Goal: Transaction & Acquisition: Purchase product/service

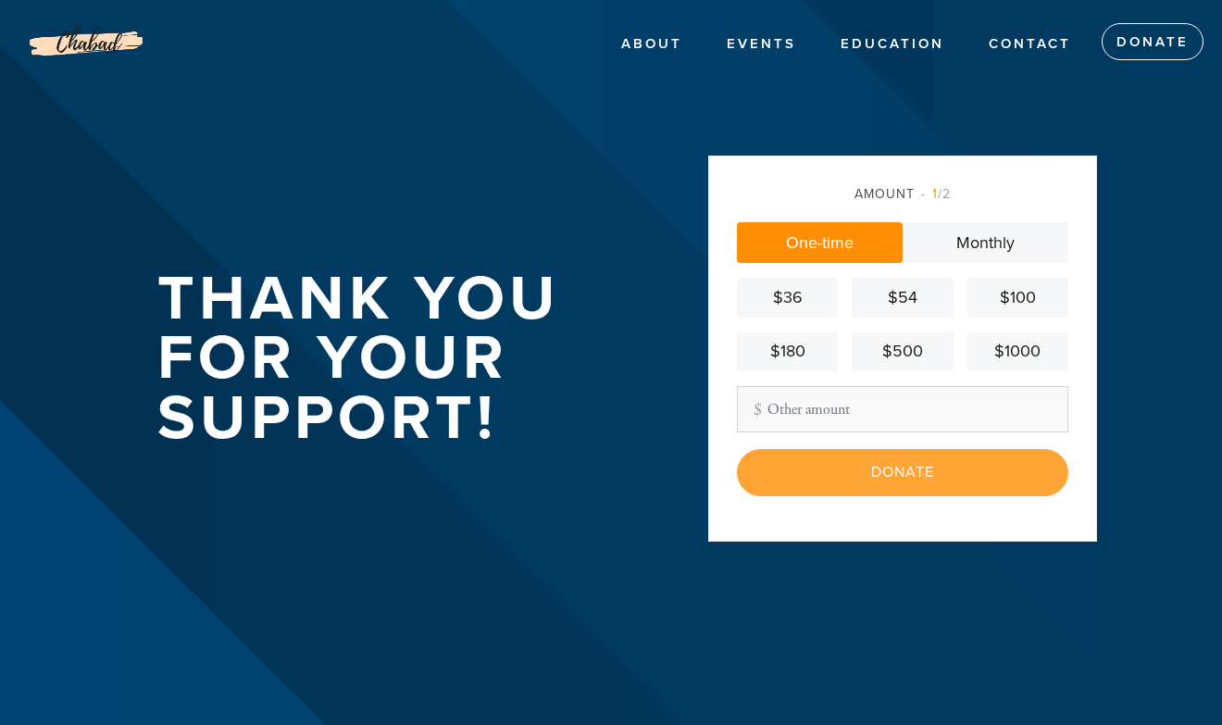
type input "2"
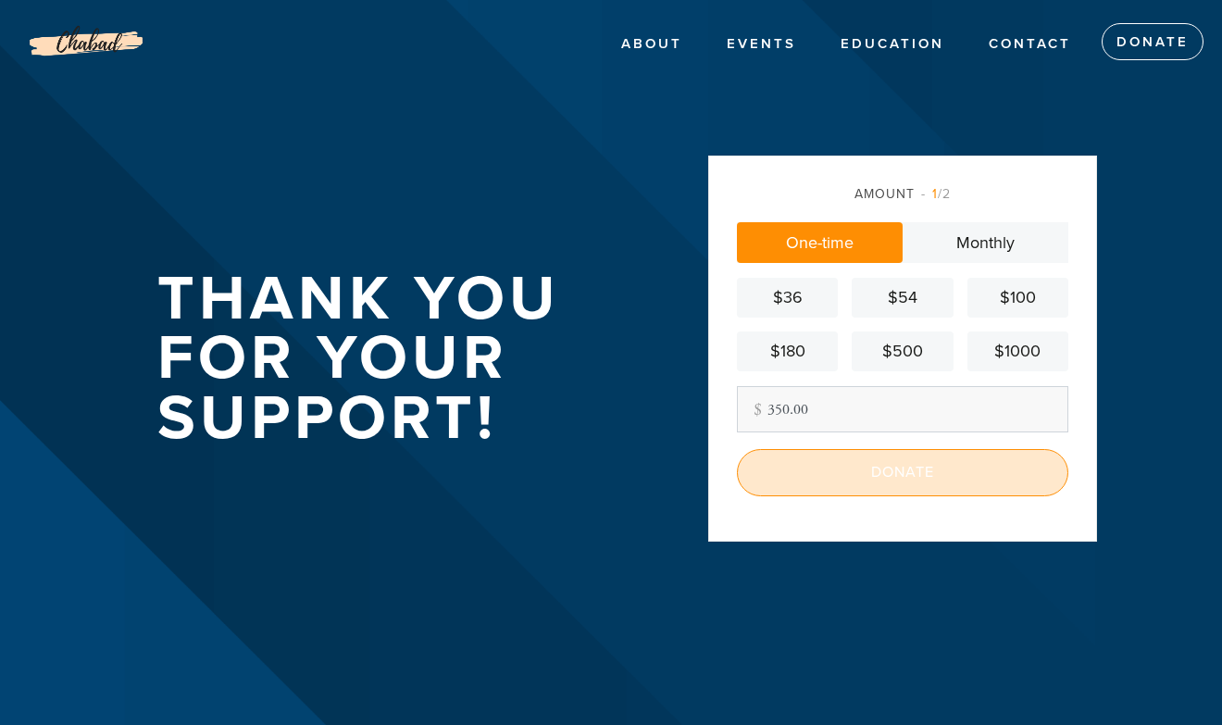
type input "350.00"
click at [910, 487] on input "Donate" at bounding box center [902, 472] width 331 height 46
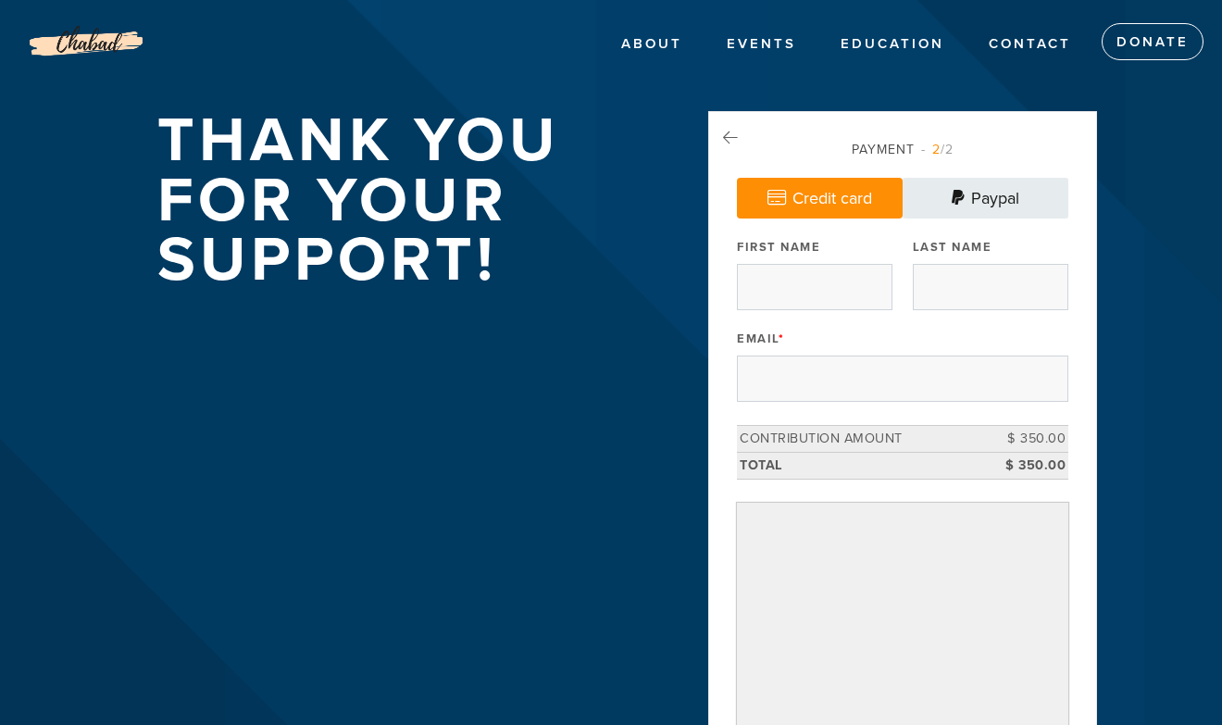
click at [988, 191] on link "Paypal" at bounding box center [986, 198] width 166 height 41
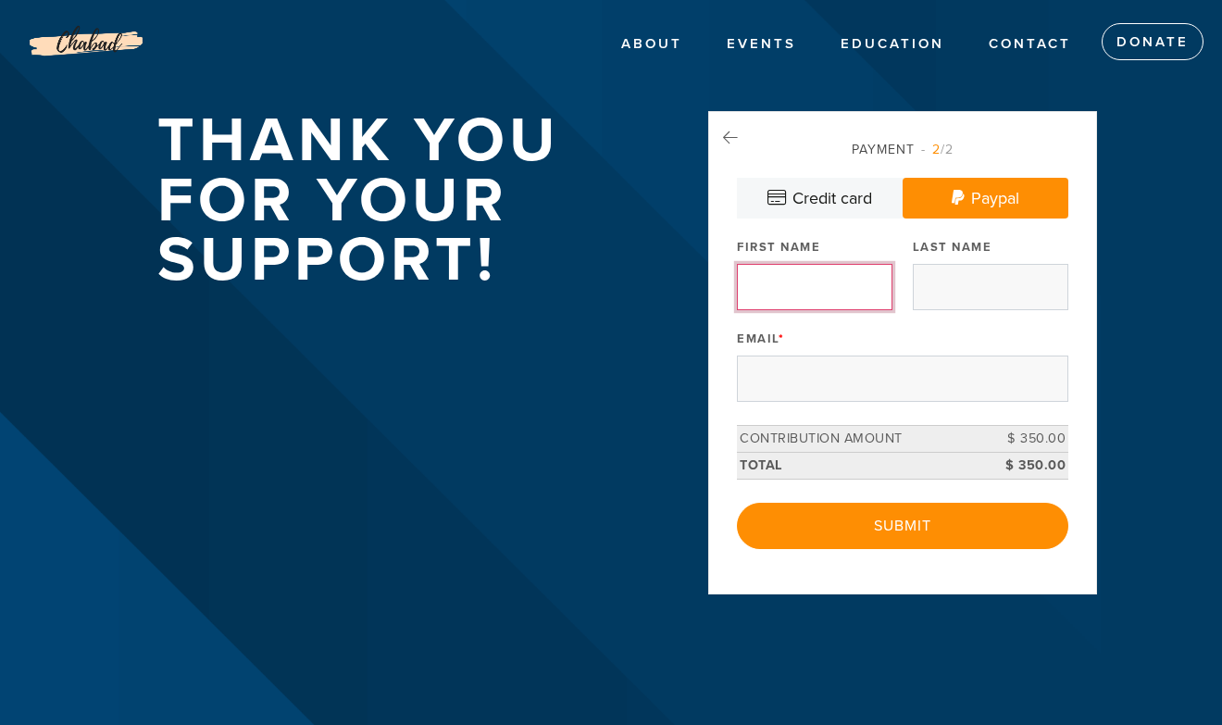
click at [826, 267] on input "First Name" at bounding box center [815, 287] width 156 height 46
type input "[PERSON_NAME]"
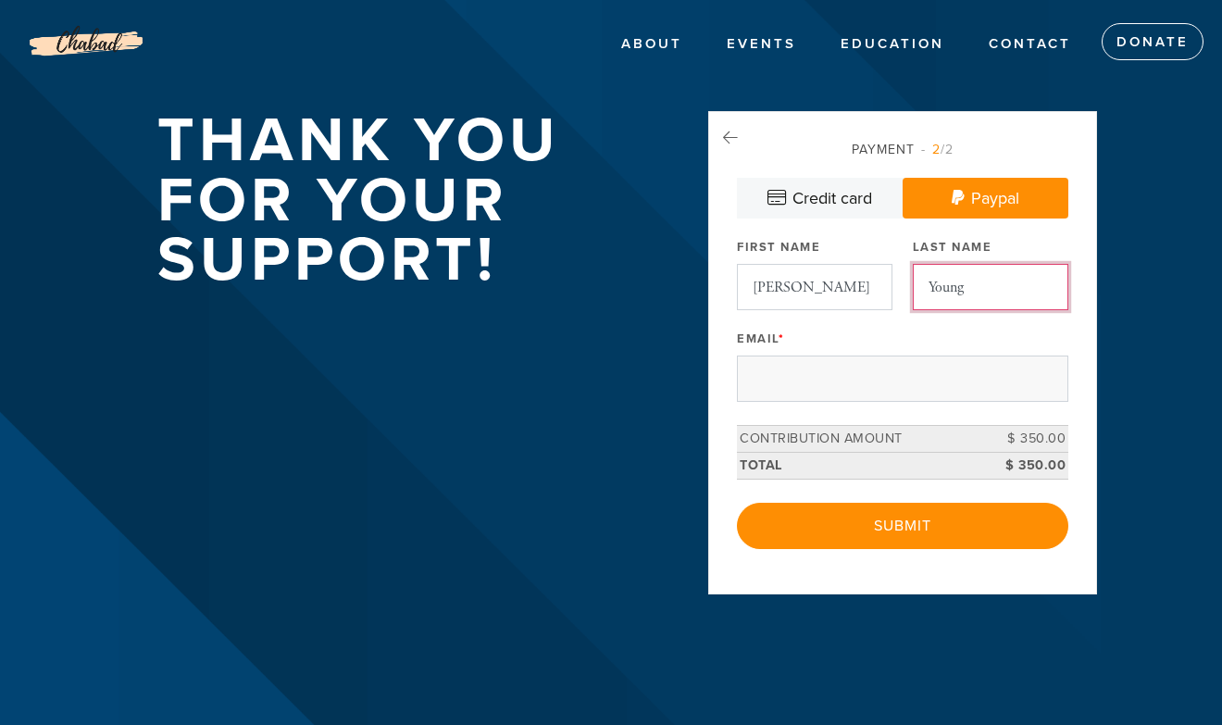
type input "Young"
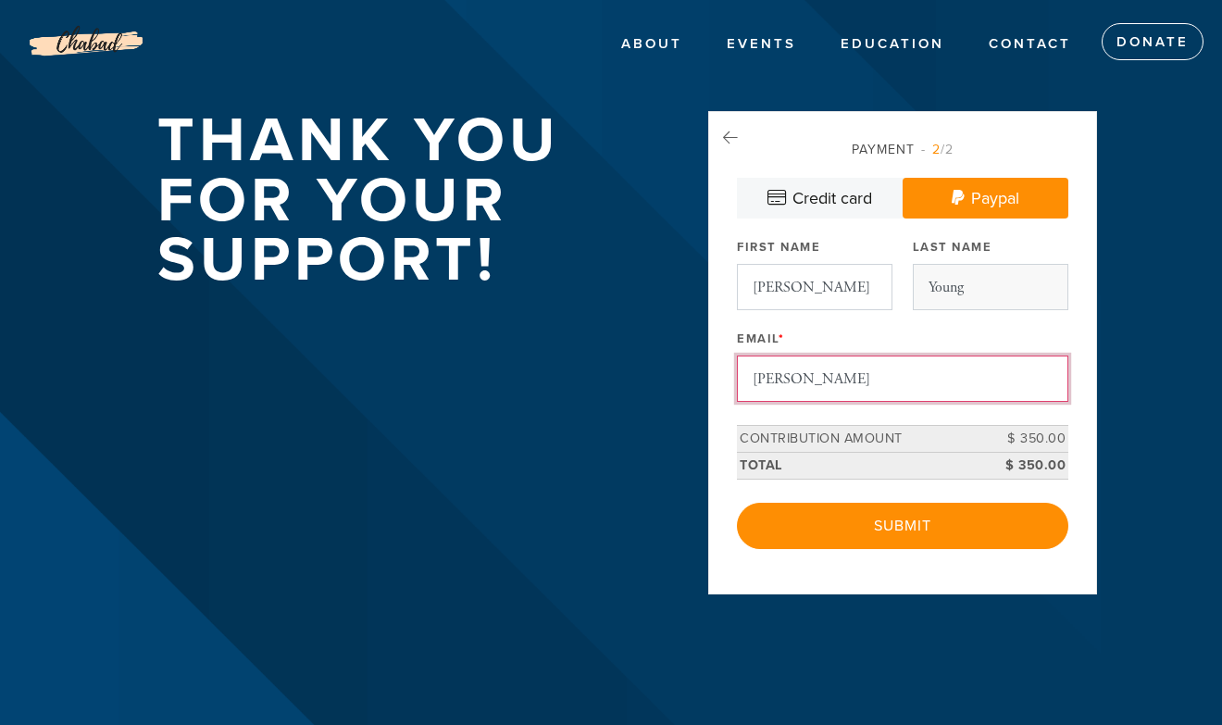
type input "[PERSON_NAME]"
type input "[PERSON_NAME][EMAIL_ADDRESS][DOMAIN_NAME]"
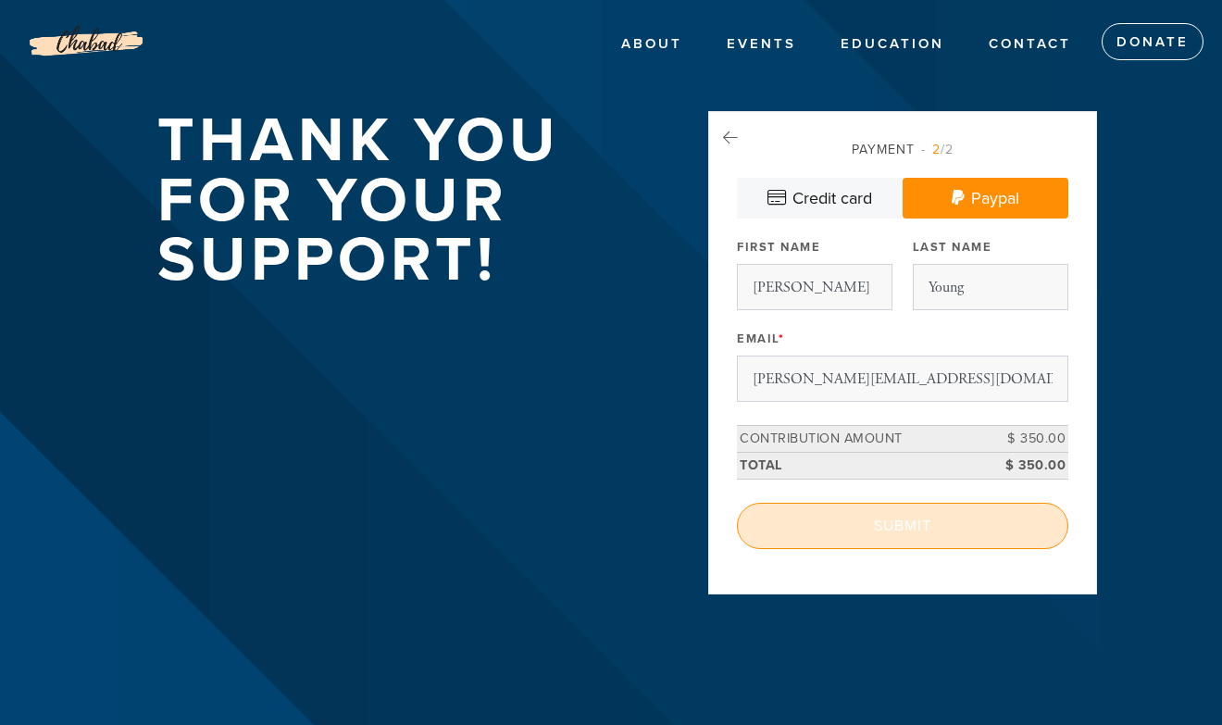
click at [838, 527] on input "Submit" at bounding box center [902, 526] width 331 height 46
